Goal: Information Seeking & Learning: Learn about a topic

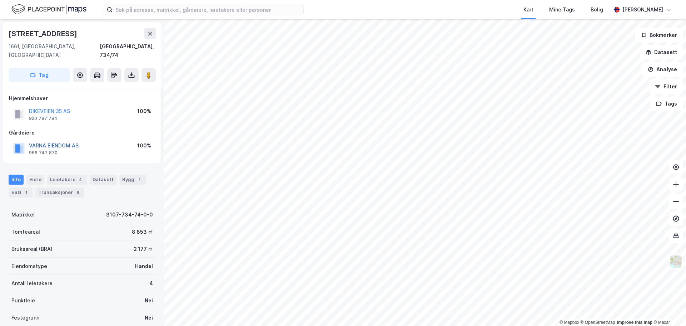
click at [0, 0] on button "VARNA EIENDOM AS" at bounding box center [0, 0] width 0 height 0
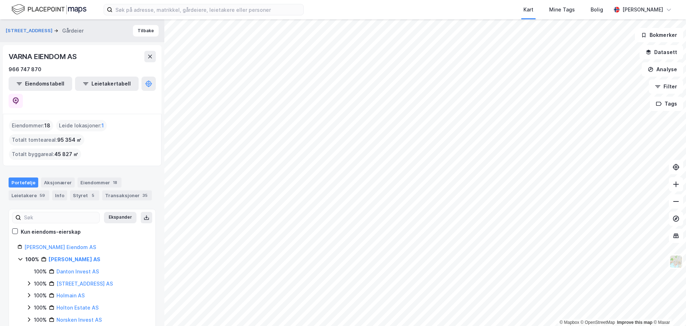
click at [558, 325] on html "Kart Mine Tags [PERSON_NAME] [PERSON_NAME] © Mapbox © OpenStreetMap Improve thi…" at bounding box center [343, 163] width 686 height 326
click at [19, 97] on icon at bounding box center [16, 100] width 6 height 7
click at [138, 29] on button "Tilbake" at bounding box center [146, 30] width 26 height 11
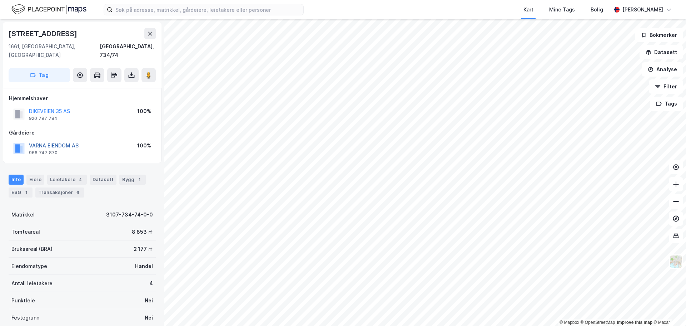
click at [0, 0] on button "VARNA EIENDOM AS" at bounding box center [0, 0] width 0 height 0
click at [57, 174] on div "Leietakere 4" at bounding box center [67, 179] width 40 height 10
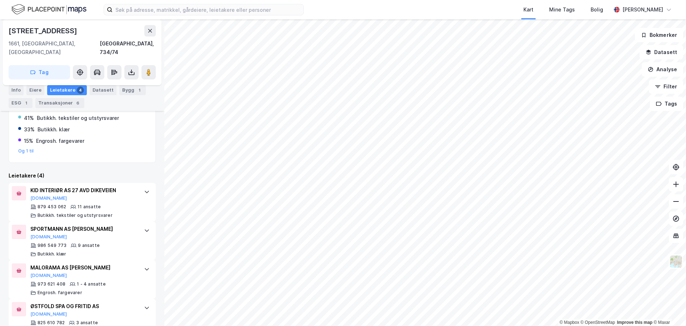
scroll to position [164, 0]
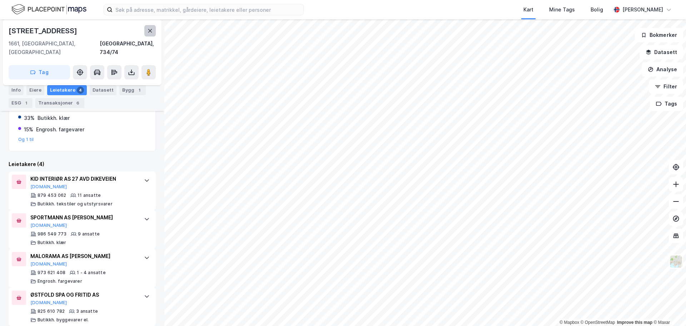
click at [151, 29] on icon at bounding box center [150, 31] width 4 height 4
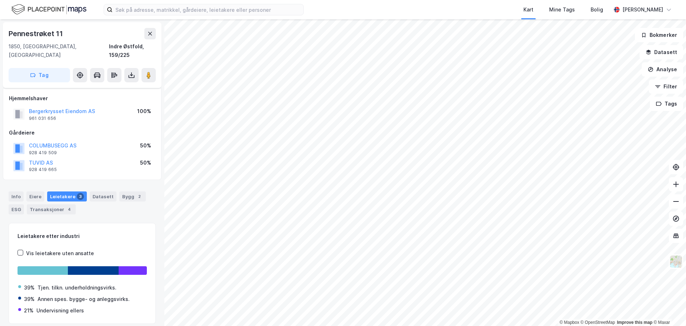
scroll to position [18, 0]
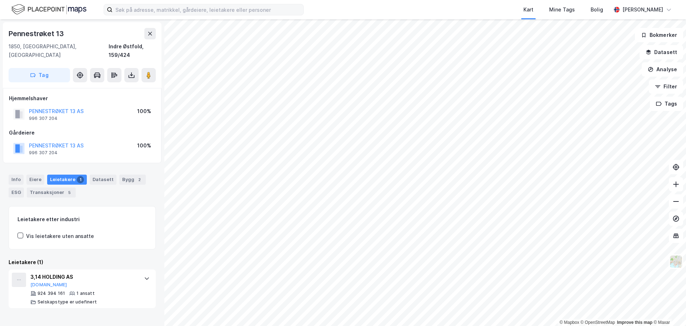
scroll to position [10, 0]
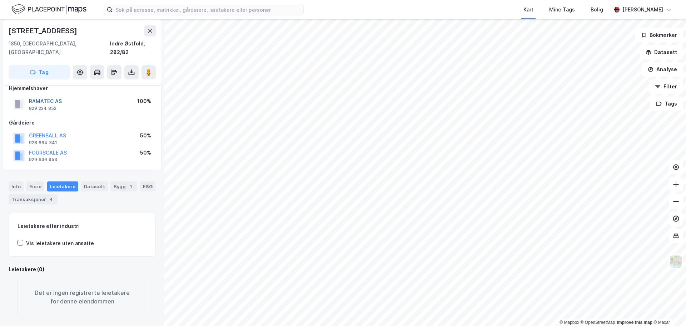
click at [0, 0] on button "RAMATEC AS" at bounding box center [0, 0] width 0 height 0
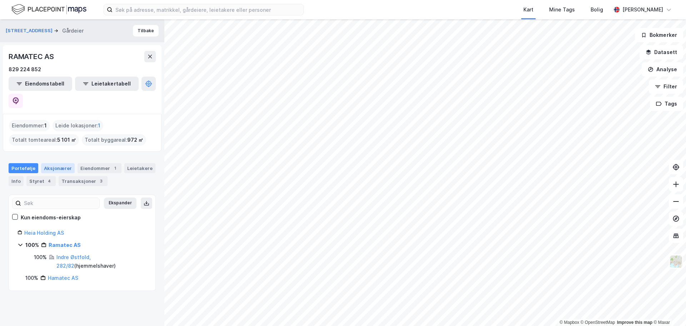
click at [50, 163] on div "Aksjonærer" at bounding box center [58, 168] width 34 height 10
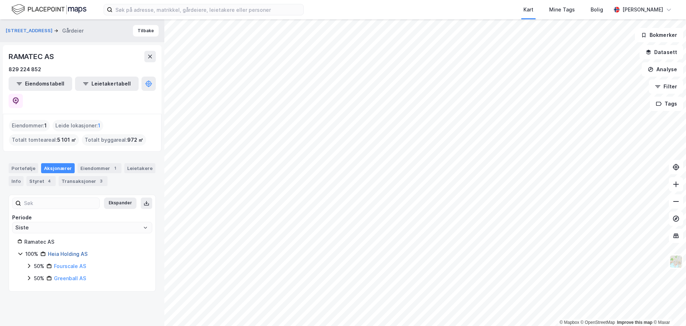
click at [66, 251] on link "Heia Holding AS" at bounding box center [68, 254] width 40 height 6
click at [19, 97] on icon at bounding box center [16, 100] width 6 height 7
click at [150, 58] on icon at bounding box center [150, 57] width 6 height 6
